Goal: Information Seeking & Learning: Learn about a topic

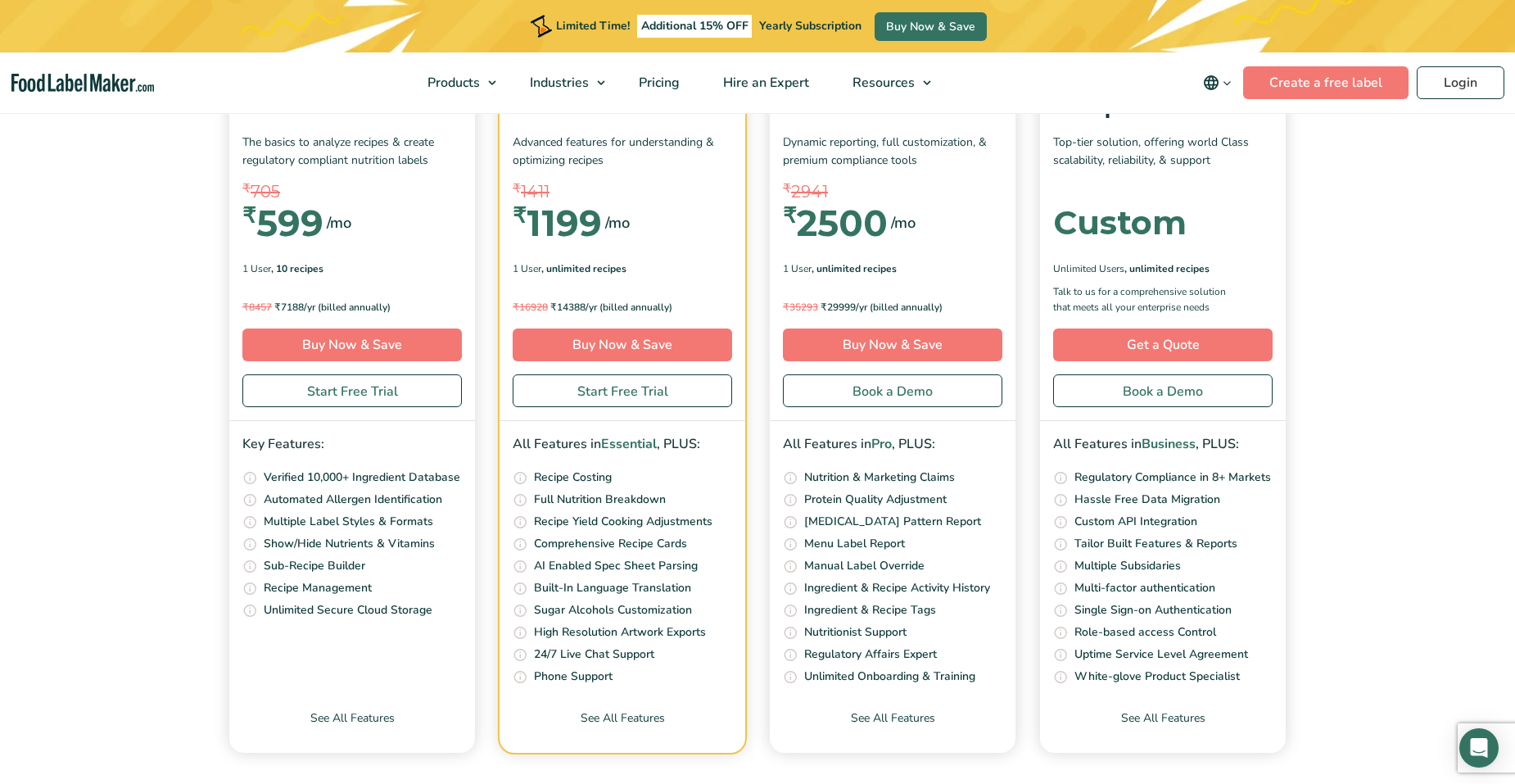
scroll to position [5896, 0]
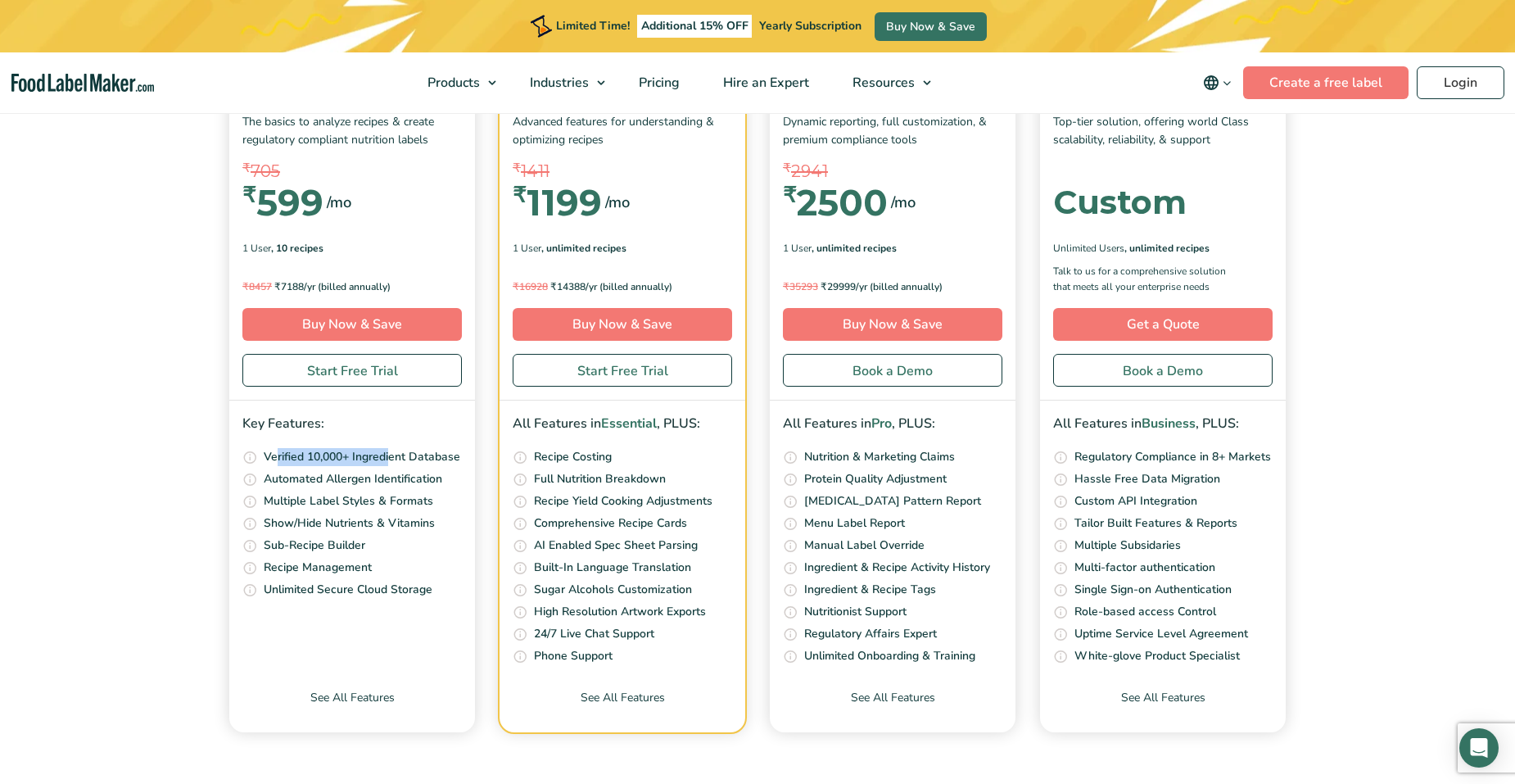
drag, startPoint x: 280, startPoint y: 456, endPoint x: 389, endPoint y: 456, distance: 109.0
click at [389, 456] on p "Verified 10,000+ Ingredient Database" at bounding box center [362, 457] width 197 height 18
drag, startPoint x: 389, startPoint y: 456, endPoint x: 393, endPoint y: 474, distance: 18.4
click at [393, 474] on p "Automated Allergen Identification" at bounding box center [353, 478] width 179 height 18
drag, startPoint x: 393, startPoint y: 474, endPoint x: 380, endPoint y: 486, distance: 17.7
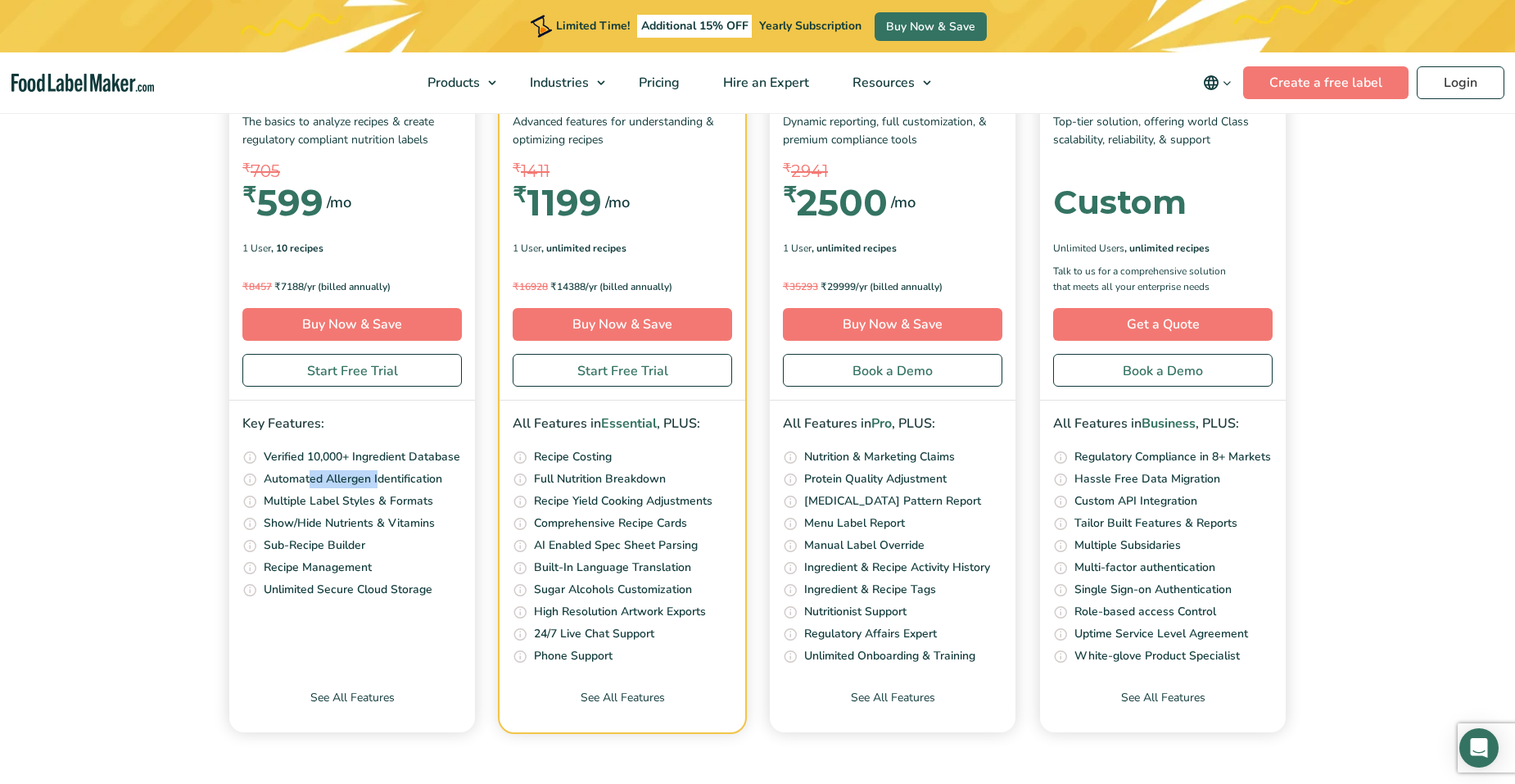
click at [380, 486] on p "Automated Allergen Identification" at bounding box center [353, 478] width 179 height 18
drag, startPoint x: 380, startPoint y: 486, endPoint x: 375, endPoint y: 513, distance: 27.5
click at [375, 513] on ul "Access our ever growing ingredients database that is continuously reviewed and …" at bounding box center [352, 524] width 219 height 151
drag, startPoint x: 294, startPoint y: 553, endPoint x: 379, endPoint y: 553, distance: 85.0
click at [379, 553] on li "Create and save sub-recipes, and easily insert them into your main recipes in 1…" at bounding box center [352, 545] width 219 height 18
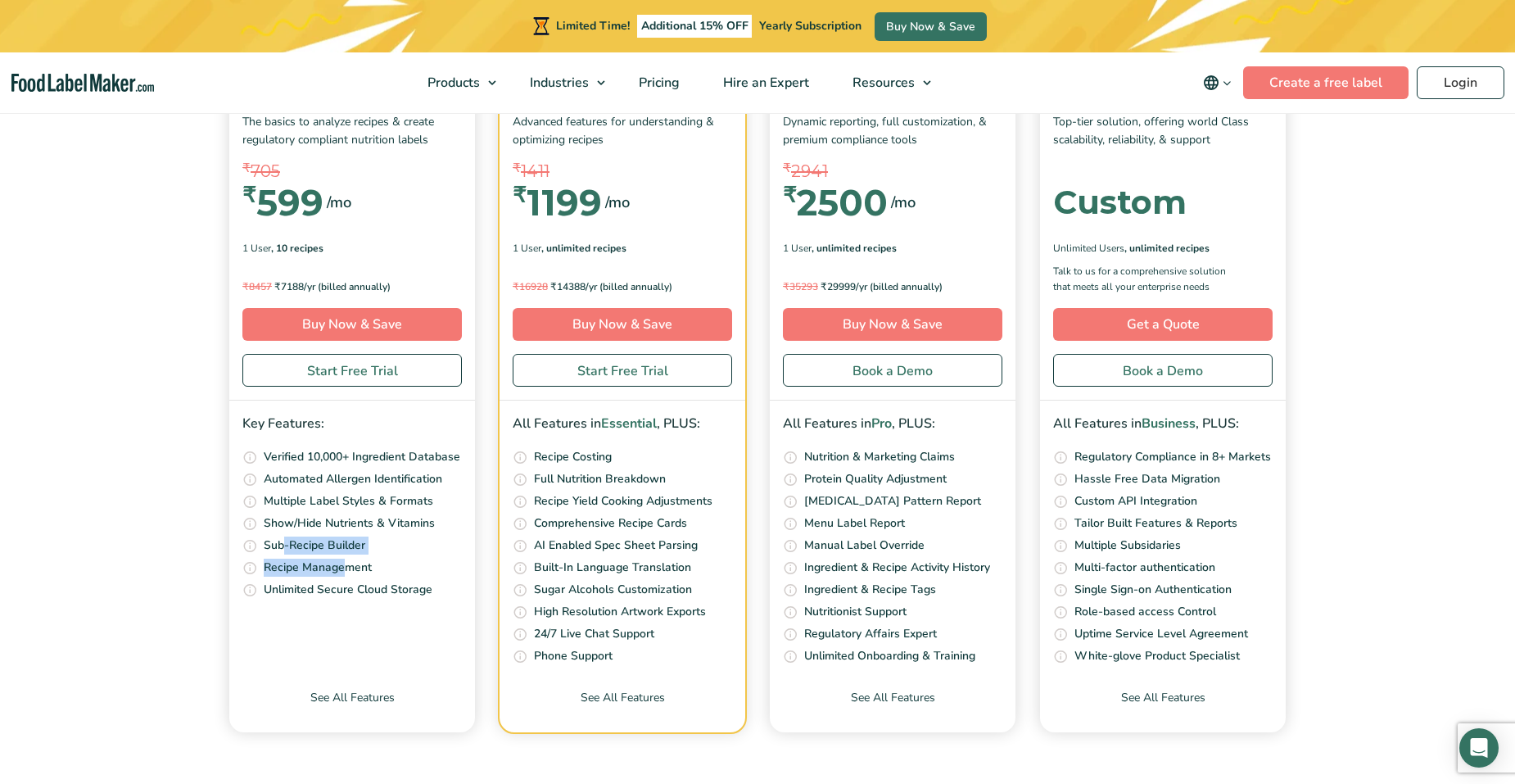
drag, startPoint x: 379, startPoint y: 553, endPoint x: 357, endPoint y: 569, distance: 27.2
click at [357, 569] on ul "Access our ever growing ingredients database that is continuously reviewed and …" at bounding box center [352, 524] width 219 height 151
drag, startPoint x: 314, startPoint y: 595, endPoint x: 353, endPoint y: 601, distance: 39.5
click at [353, 601] on div "Key Features: Access our ever growing ingredients database that is continuously…" at bounding box center [351, 506] width 246 height 212
drag, startPoint x: 353, startPoint y: 601, endPoint x: 217, endPoint y: 502, distance: 168.2
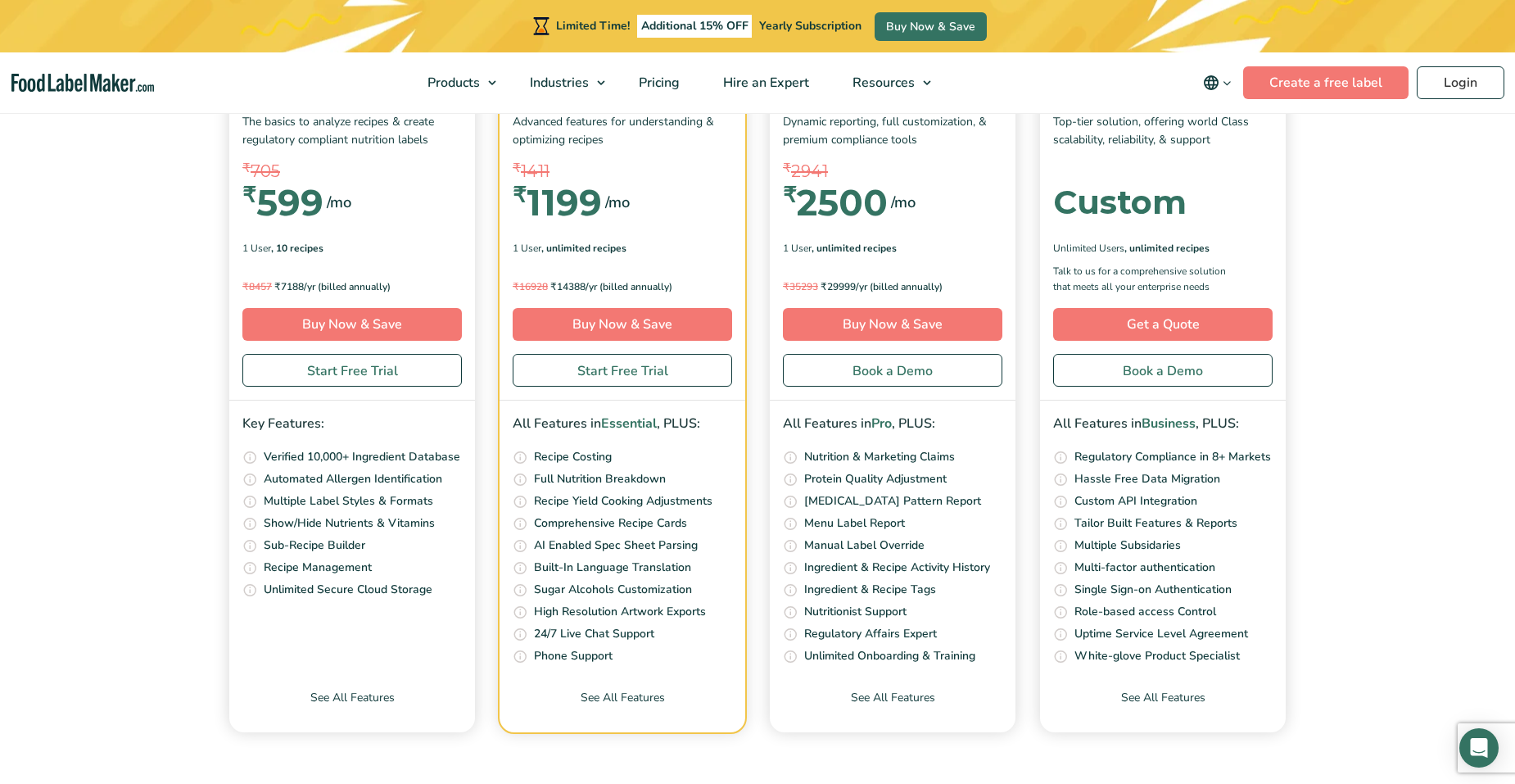
click at [217, 551] on div "Simple Pricing For Everyone Monthly Toggle Yearly (6 Month Free + 2 Free Nutrit…" at bounding box center [757, 315] width 1098 height 832
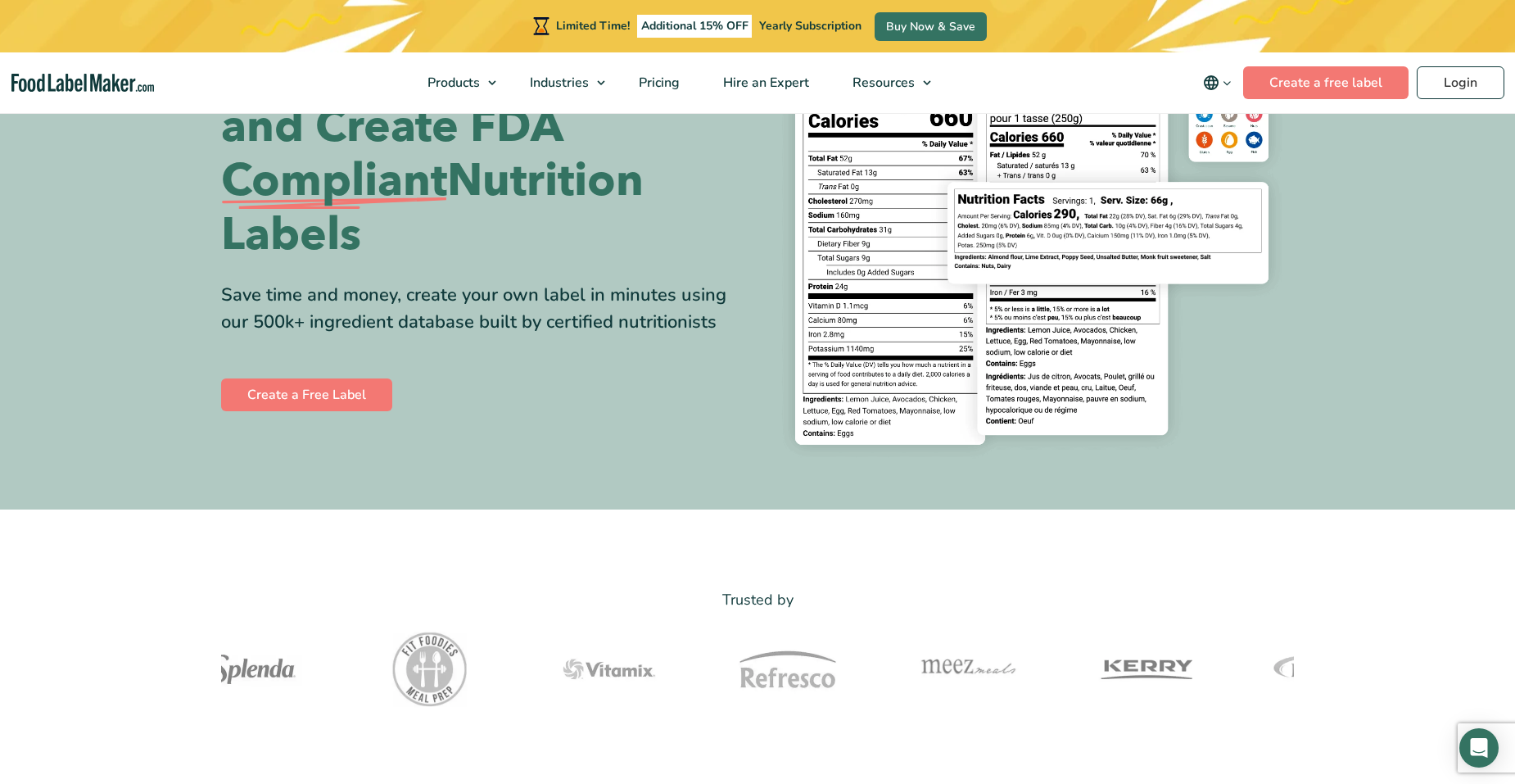
scroll to position [0, 0]
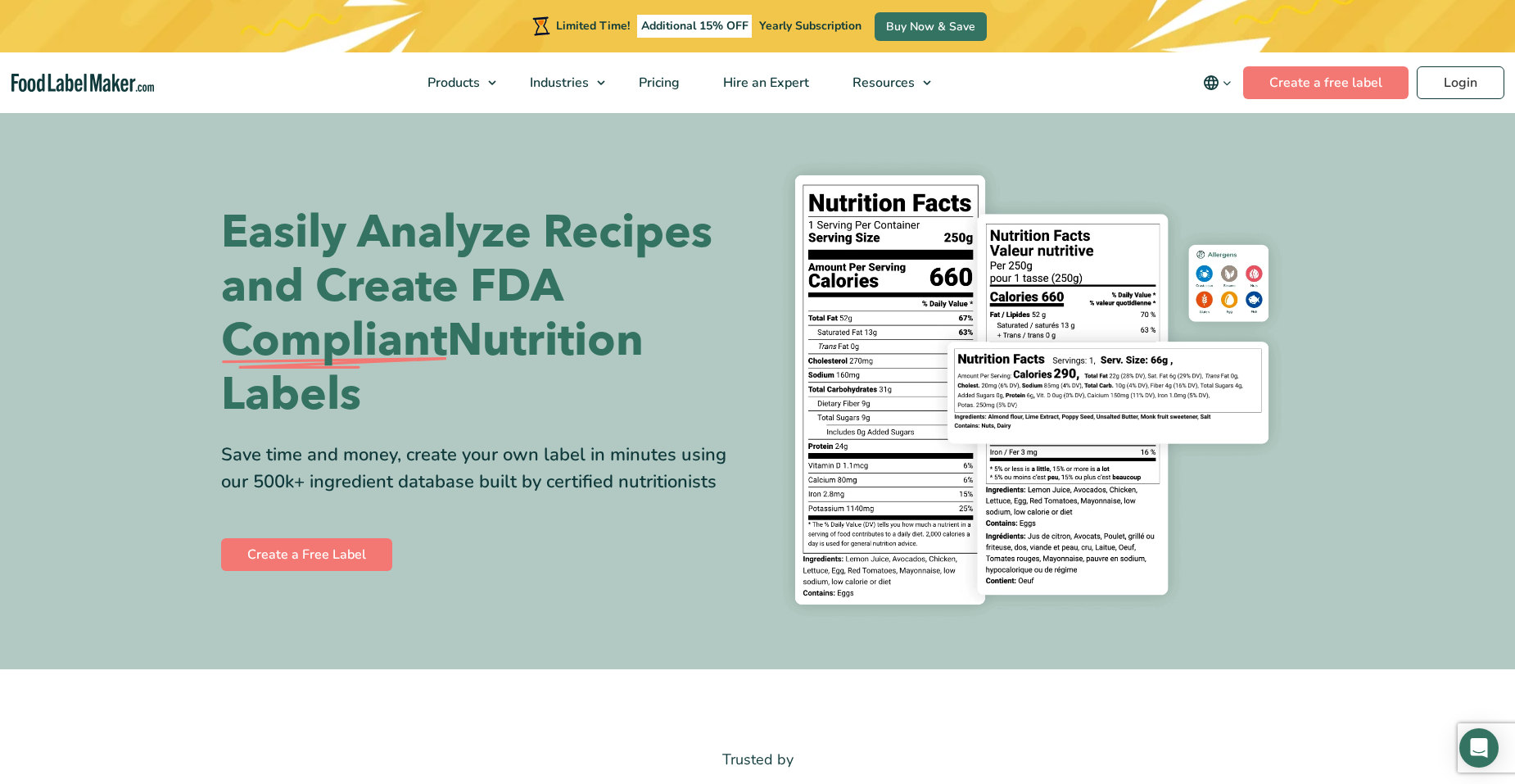
click at [1162, 375] on img at bounding box center [1032, 389] width 524 height 479
drag, startPoint x: 1033, startPoint y: 369, endPoint x: 1080, endPoint y: 311, distance: 74.7
click at [1032, 369] on img at bounding box center [1032, 389] width 524 height 479
